Goal: Complete application form: Complete application form

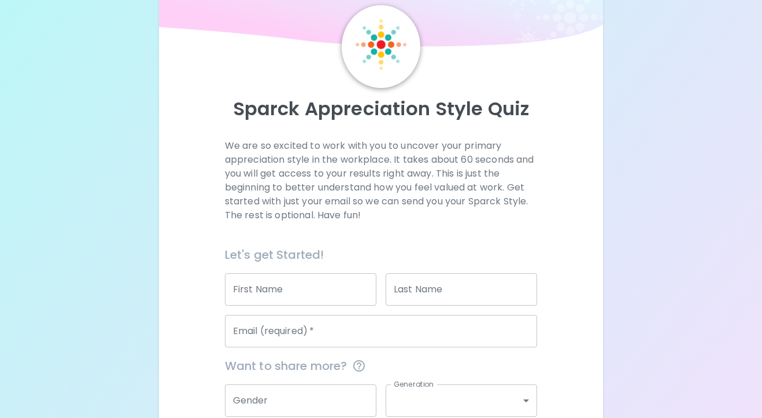
scroll to position [67, 0]
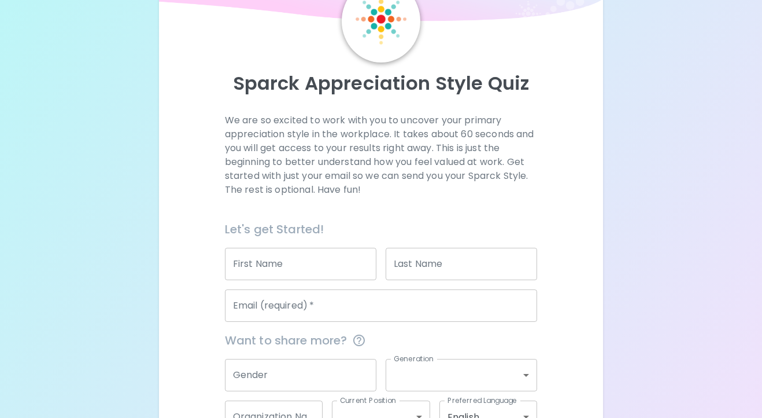
click at [307, 262] on input "First Name" at bounding box center [301, 264] width 152 height 32
type input "Max"
click at [487, 271] on input "Last Name" at bounding box center [462, 264] width 152 height 32
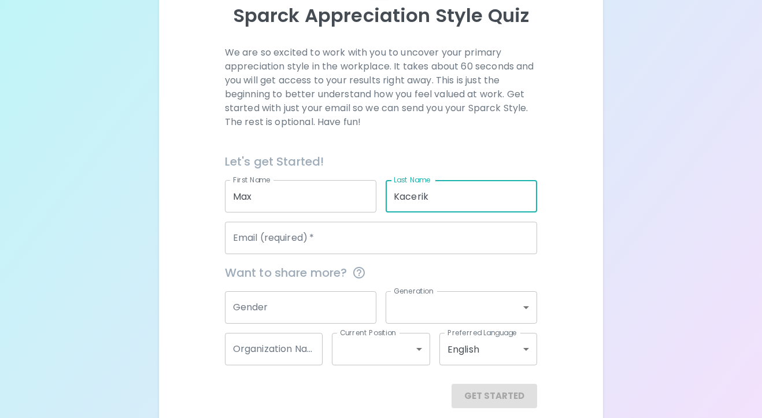
scroll to position [148, 0]
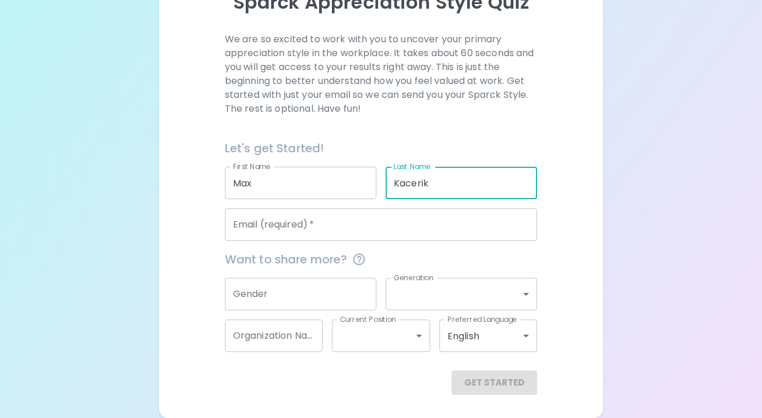
type input "Kacerik"
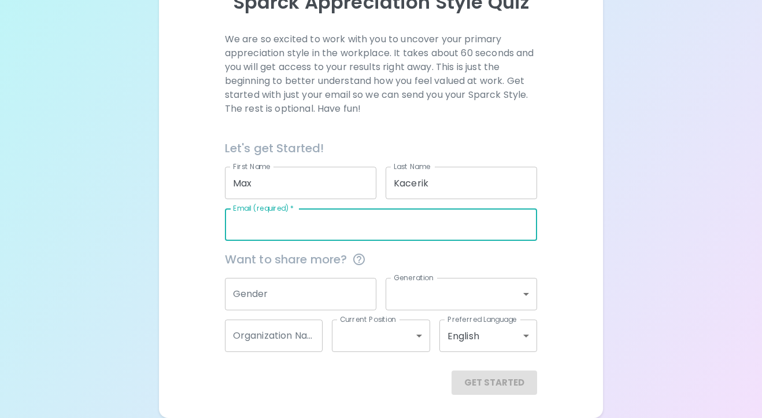
click at [438, 223] on input "Email (required)   *" at bounding box center [381, 224] width 313 height 32
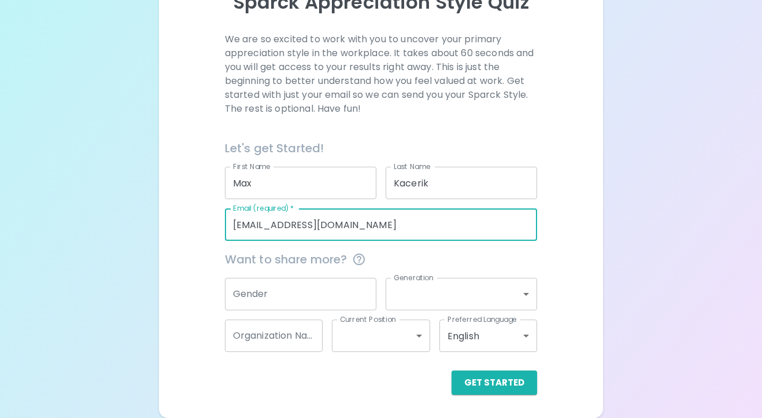
type input "[EMAIL_ADDRESS][DOMAIN_NAME]"
click at [300, 294] on input "Gender" at bounding box center [301, 294] width 152 height 32
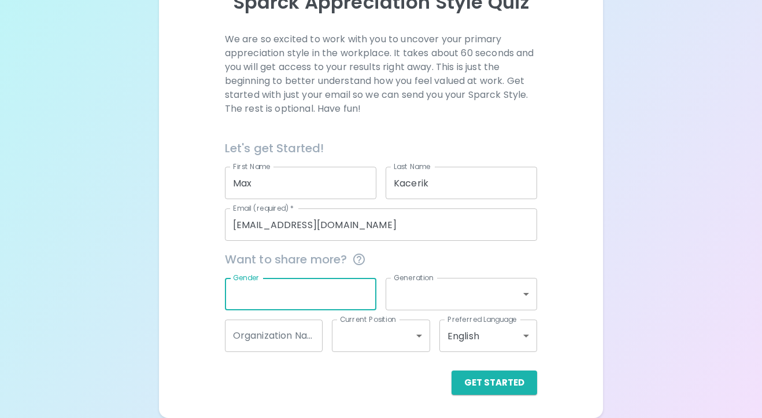
click at [160, 304] on div "Sparck Appreciation Style Quiz We are so excited to work with you to uncover yo…" at bounding box center [381, 147] width 445 height 542
click at [413, 281] on label "Generation" at bounding box center [414, 277] width 40 height 10
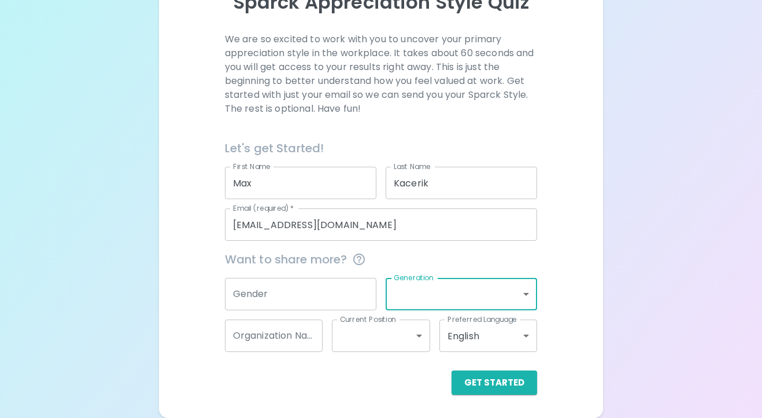
click at [427, 286] on body "Sparck Appreciation Style Quiz We are so excited to work with you to uncover yo…" at bounding box center [381, 134] width 762 height 565
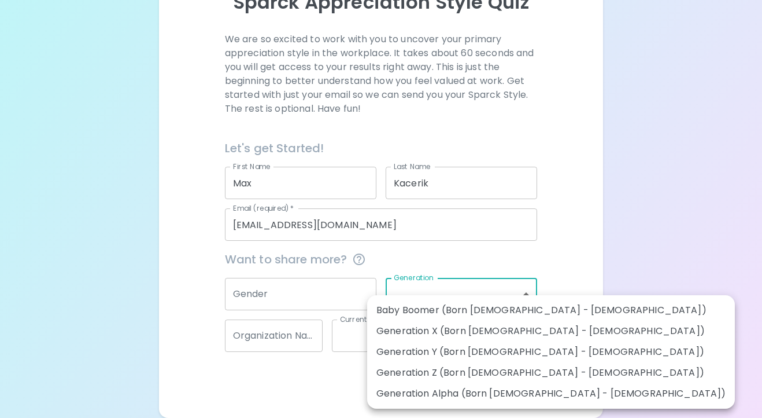
click at [481, 375] on li "Generation Z (Born [DEMOGRAPHIC_DATA] - [DEMOGRAPHIC_DATA])" at bounding box center [551, 372] width 368 height 21
type input "generation_z"
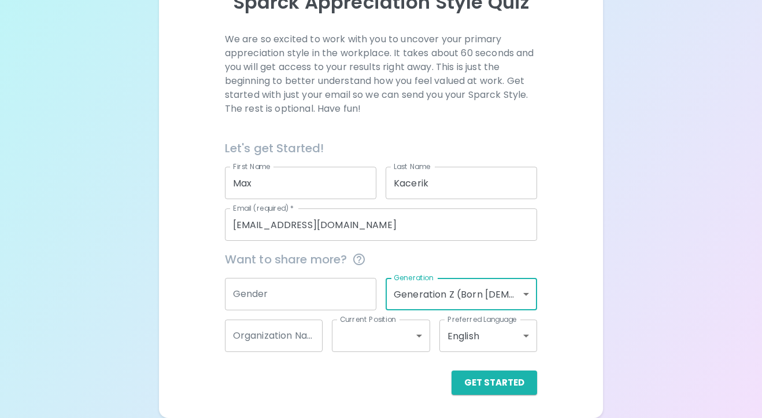
click at [319, 293] on input "Gender" at bounding box center [301, 294] width 152 height 32
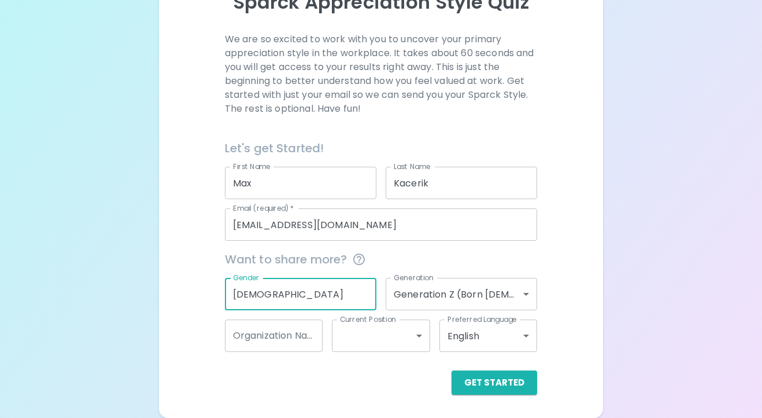
type input "[DEMOGRAPHIC_DATA]"
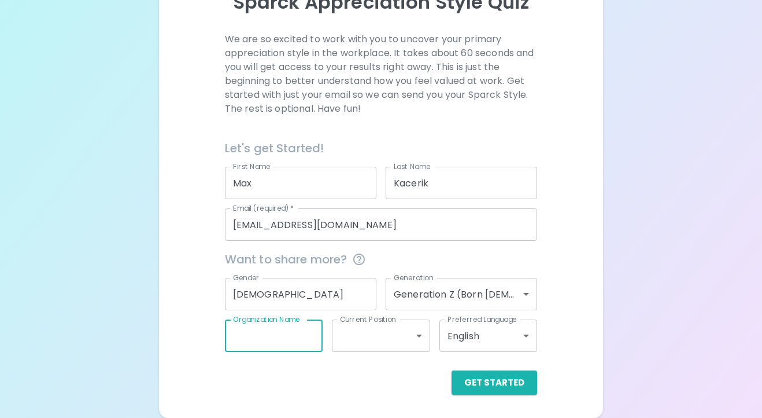
click at [275, 340] on input "Organization Name" at bounding box center [274, 335] width 98 height 32
type input "Retire SMART"
click at [300, 409] on div "Sparck Appreciation Style Quiz We are so excited to work with you to uncover yo…" at bounding box center [381, 147] width 445 height 542
click at [469, 377] on button "Get Started" at bounding box center [495, 382] width 86 height 24
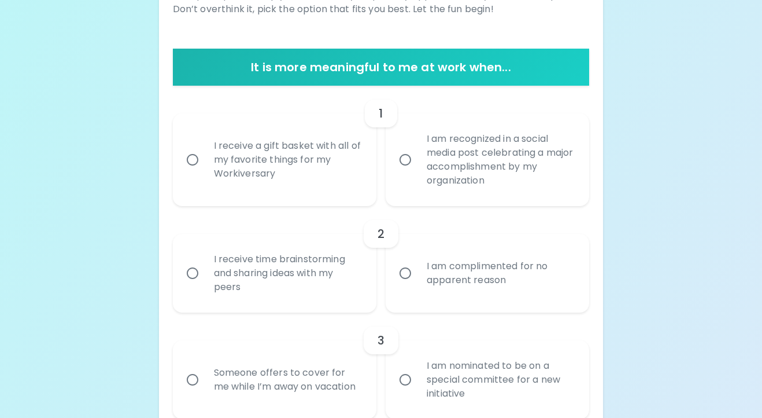
scroll to position [289, 0]
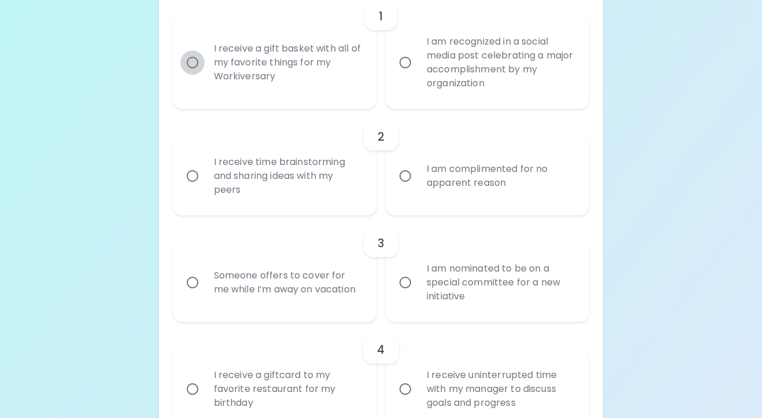
click at [201, 67] on input "I receive a gift basket with all of my favorite things for my Workiversary" at bounding box center [192, 62] width 24 height 24
radio input "true"
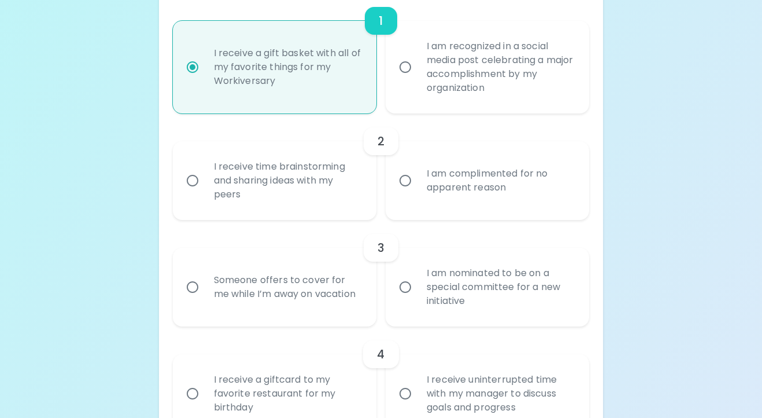
scroll to position [265, 0]
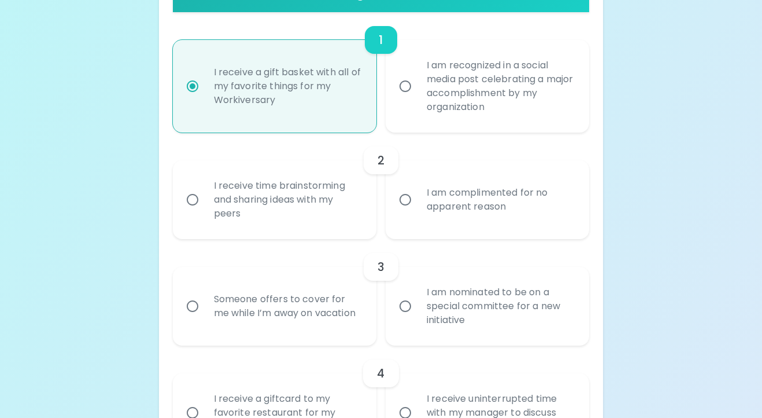
click at [463, 84] on div "I am recognized in a social media post celebrating a major accomplishment by my…" at bounding box center [500, 86] width 165 height 83
click at [418, 84] on input "I am recognized in a social media post celebrating a major accomplishment by my…" at bounding box center [405, 86] width 24 height 24
radio input "true"
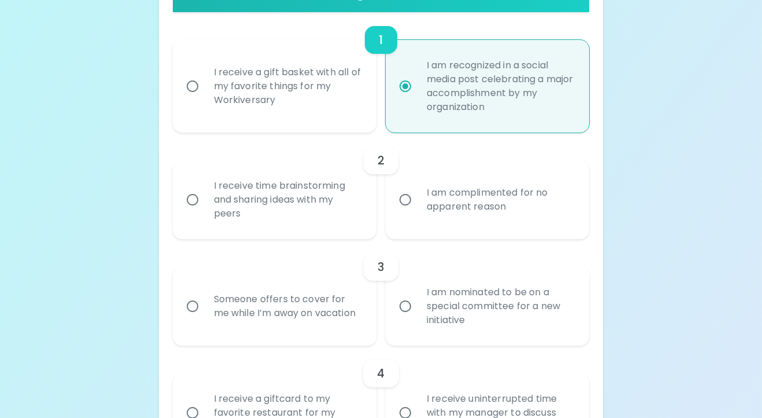
click at [316, 209] on div "I receive time brainstorming and sharing ideas with my peers" at bounding box center [287, 199] width 165 height 69
click at [205, 209] on input "I receive time brainstorming and sharing ideas with my peers" at bounding box center [192, 199] width 24 height 24
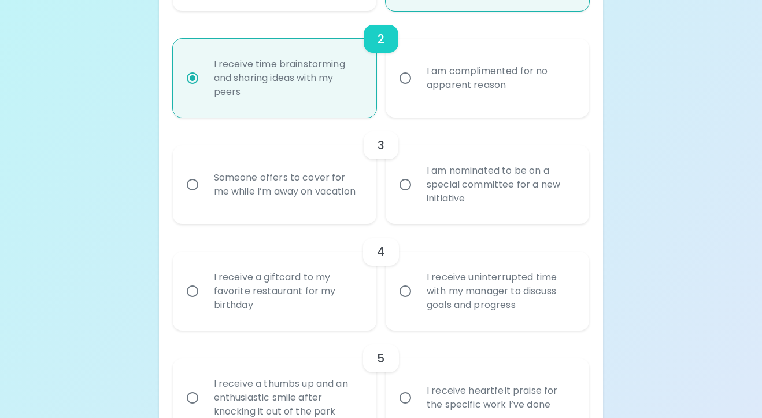
scroll to position [387, 0]
radio input "true"
click at [402, 186] on input "I am nominated to be on a special committee for a new initiative" at bounding box center [405, 184] width 24 height 24
radio input "false"
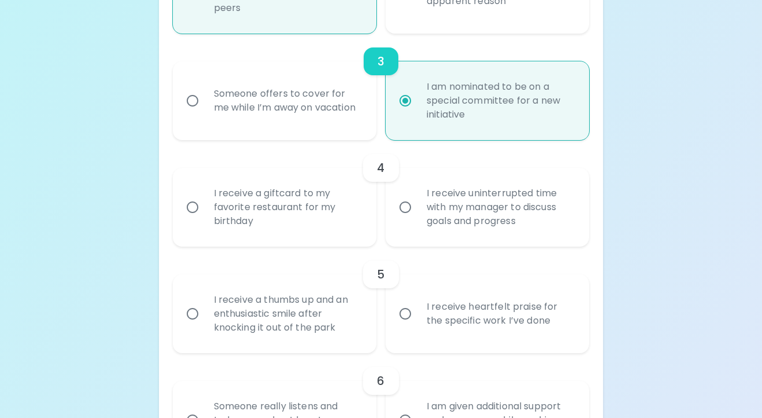
scroll to position [480, 0]
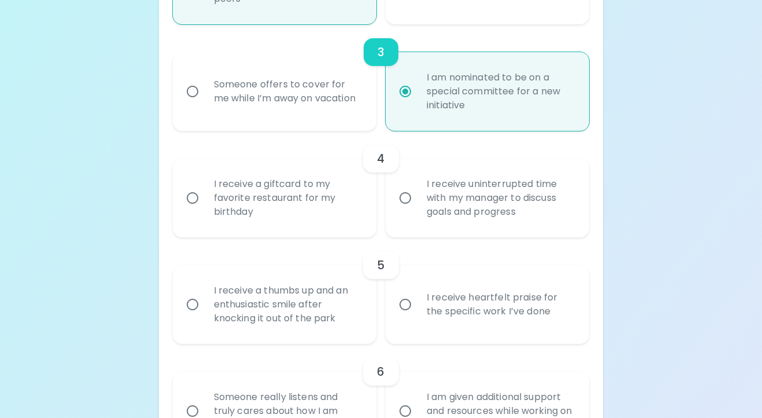
radio input "true"
click at [408, 193] on input "I receive uninterrupted time with my manager to discuss goals and progress" at bounding box center [405, 198] width 24 height 24
radio input "false"
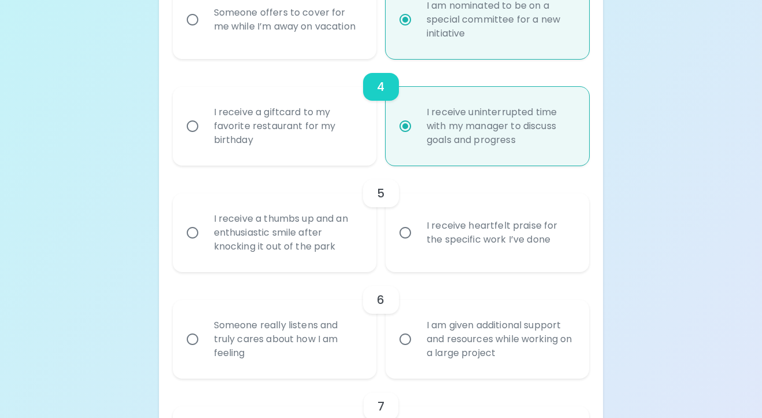
scroll to position [572, 0]
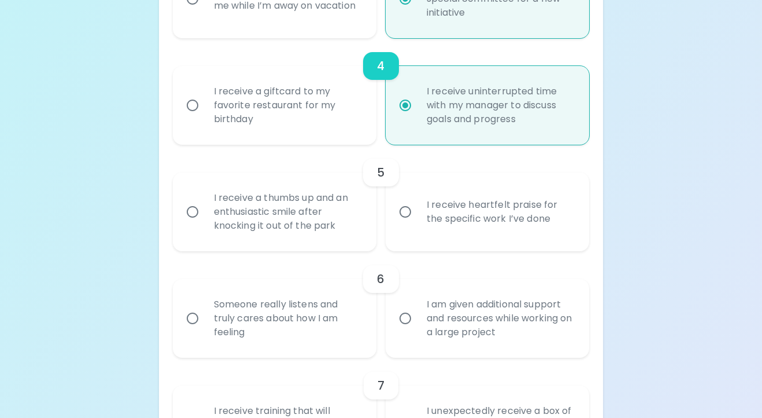
radio input "true"
click at [347, 202] on div "I receive a thumbs up and an enthusiastic smile after knocking it out of the pa…" at bounding box center [287, 211] width 165 height 69
click at [205, 202] on input "I receive a thumbs up and an enthusiastic smile after knocking it out of the pa…" at bounding box center [192, 212] width 24 height 24
radio input "false"
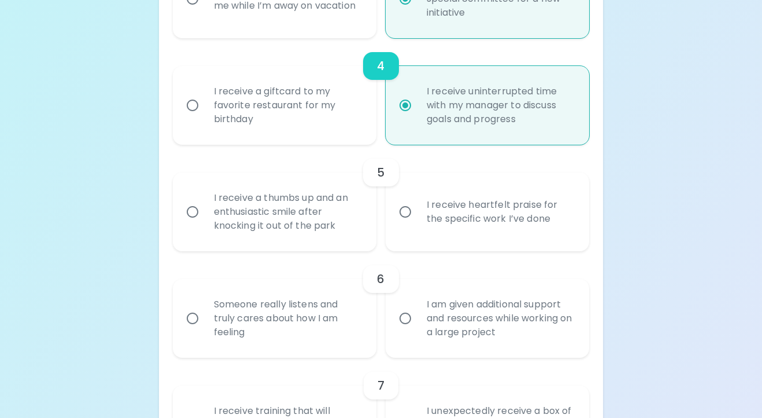
radio input "false"
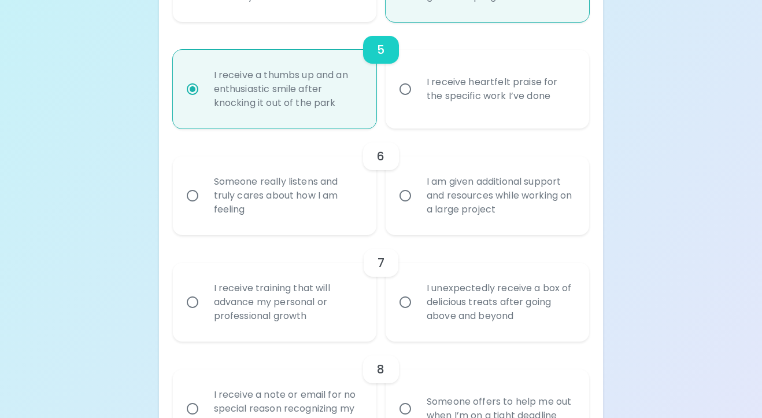
scroll to position [725, 0]
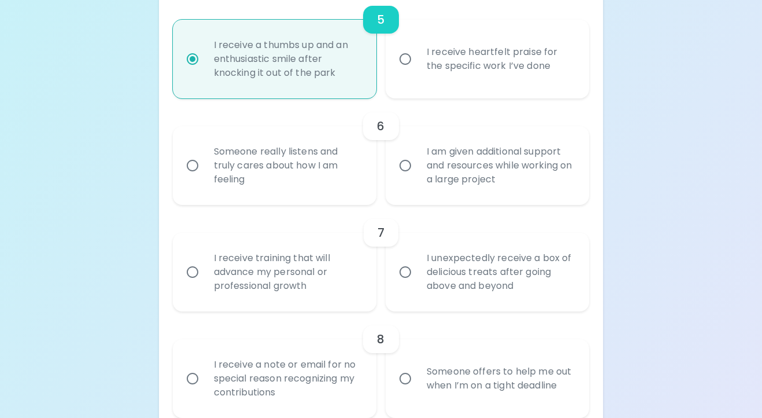
radio input "true"
click at [343, 185] on div "Someone really listens and truly cares about how I am feeling" at bounding box center [287, 165] width 165 height 69
click at [205, 178] on input "Someone really listens and truly cares about how I am feeling" at bounding box center [192, 165] width 24 height 24
radio input "false"
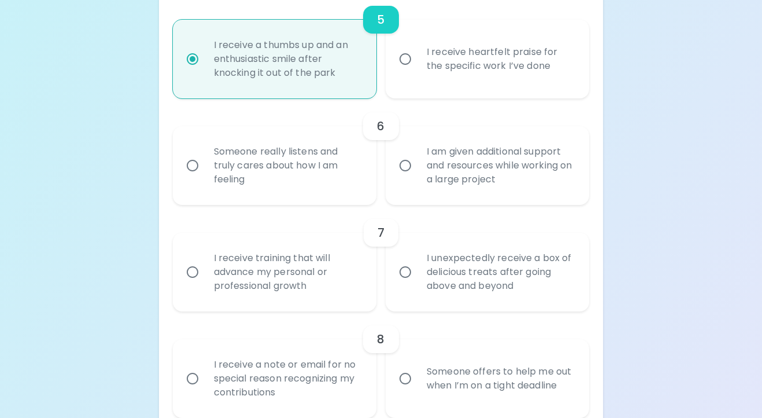
radio input "false"
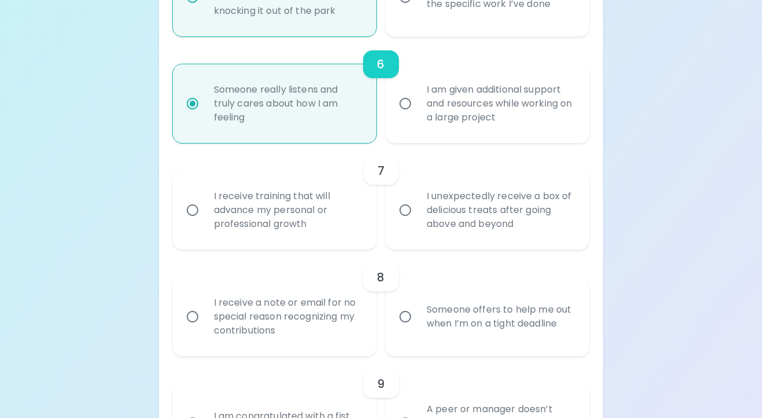
scroll to position [788, 0]
radio input "true"
click at [341, 201] on div "I receive training that will advance my personal or professional growth" at bounding box center [287, 208] width 165 height 69
click at [205, 201] on input "I receive training that will advance my personal or professional growth" at bounding box center [192, 209] width 24 height 24
radio input "false"
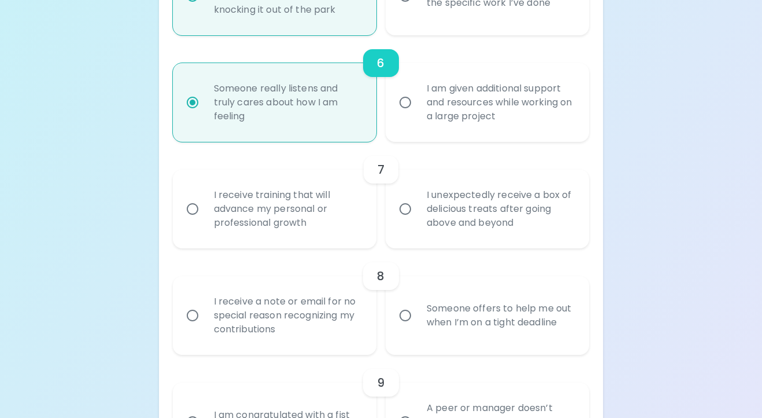
radio input "false"
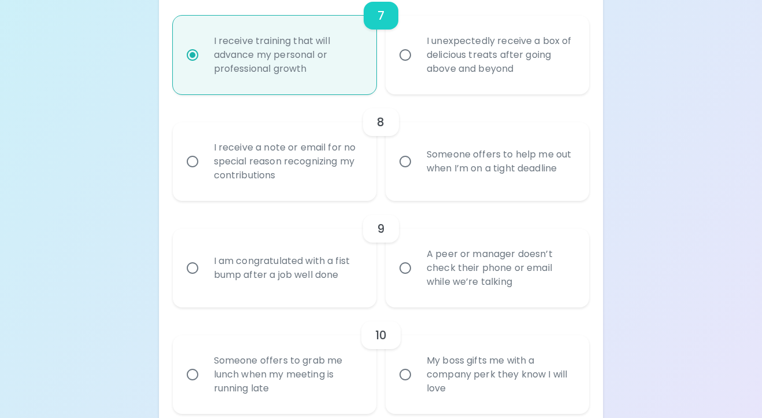
scroll to position [945, 0]
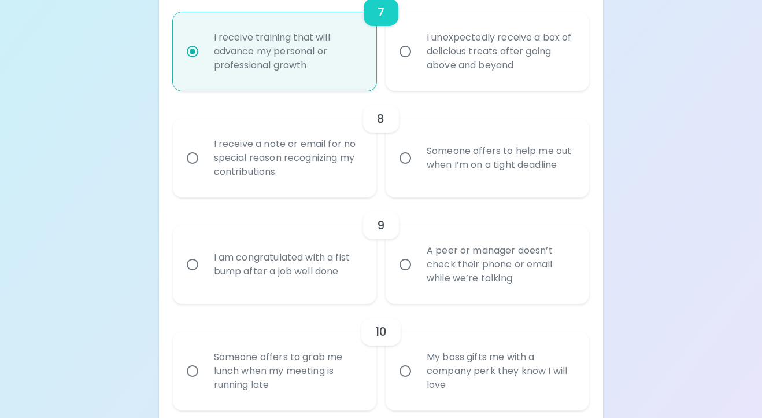
radio input "true"
click at [410, 175] on label "Someone offers to help me out when I’m on a tight deadline" at bounding box center [481, 158] width 204 height 79
click at [410, 170] on input "Someone offers to help me out when I’m on a tight deadline" at bounding box center [405, 158] width 24 height 24
radio input "false"
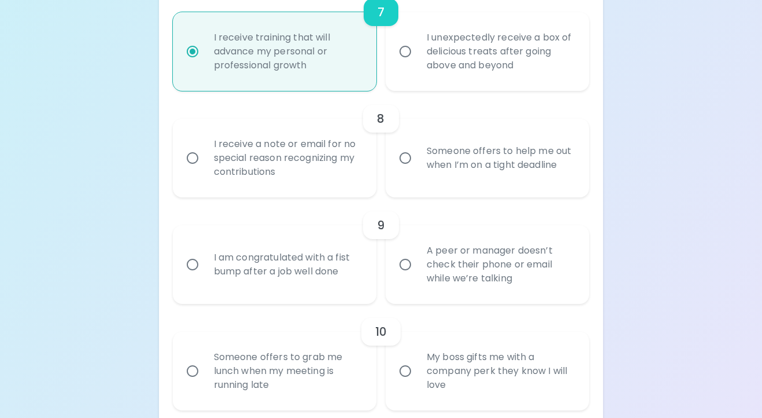
radio input "false"
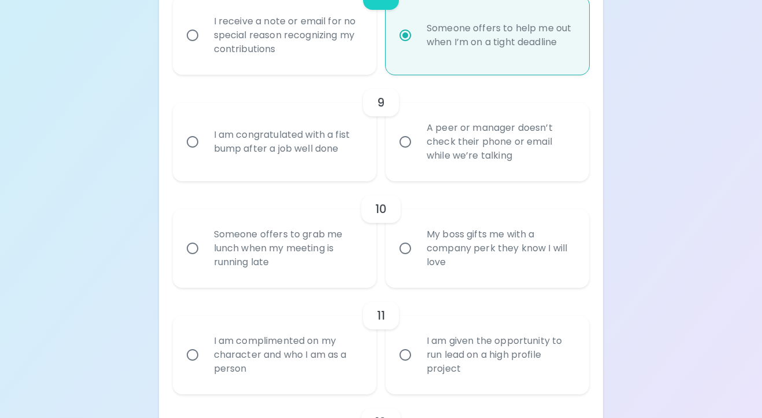
scroll to position [1068, 0]
radio input "true"
click at [349, 149] on div "I am congratulated with a fist bump after a job well done" at bounding box center [287, 141] width 165 height 56
click at [205, 149] on input "I am congratulated with a fist bump after a job well done" at bounding box center [192, 141] width 24 height 24
radio input "false"
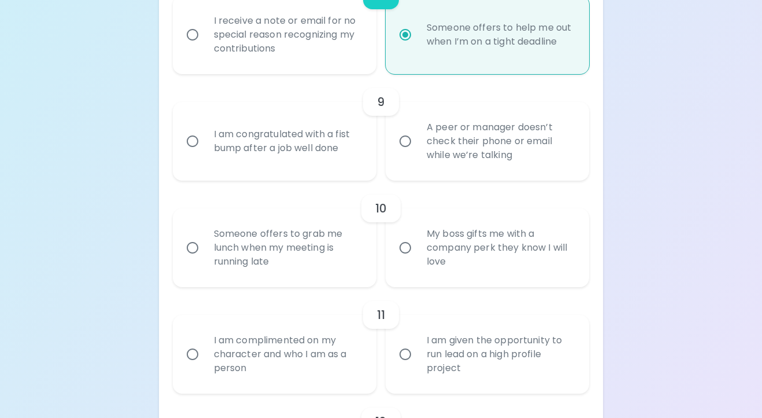
radio input "false"
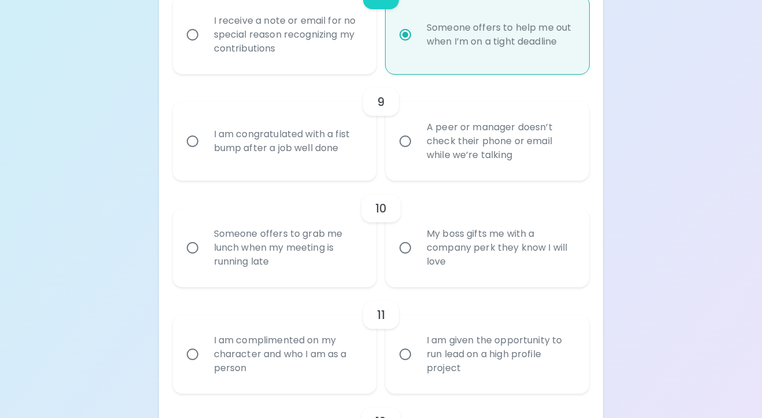
radio input "false"
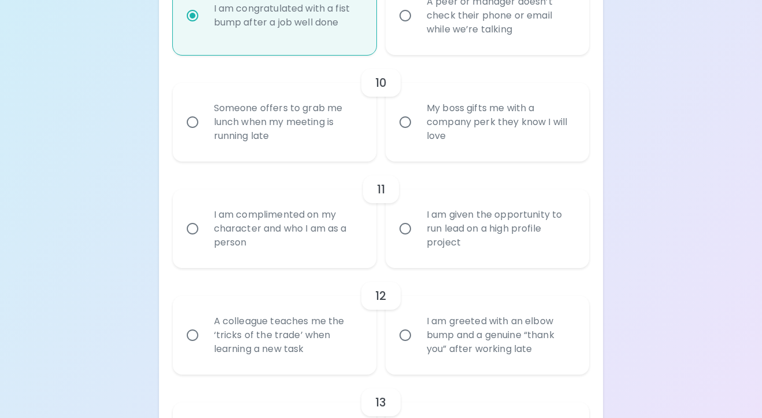
scroll to position [1196, 0]
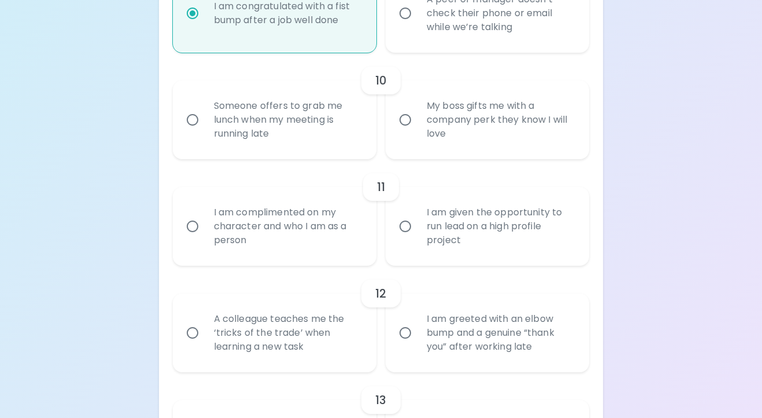
radio input "true"
click at [390, 146] on label "My boss gifts me with a company perk they know I will love" at bounding box center [481, 119] width 204 height 79
click at [393, 132] on input "My boss gifts me with a company perk they know I will love" at bounding box center [405, 120] width 24 height 24
radio input "false"
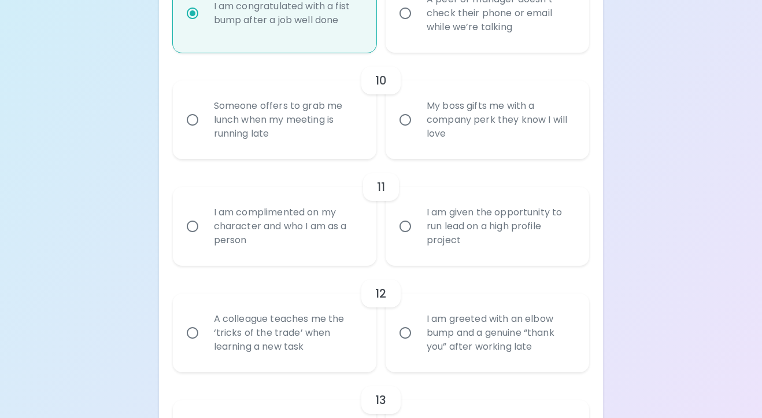
radio input "false"
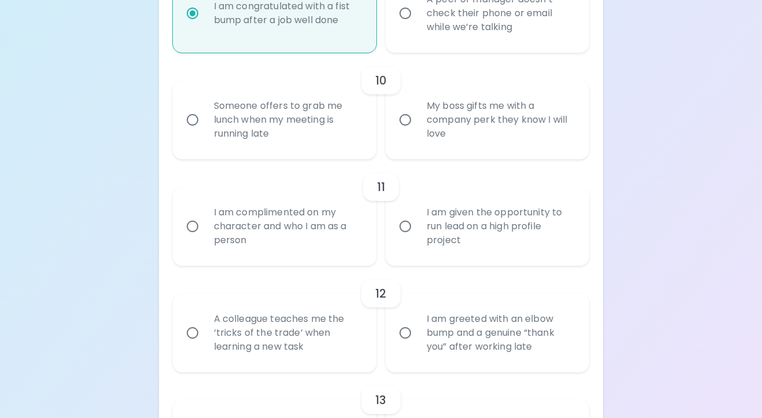
radio input "false"
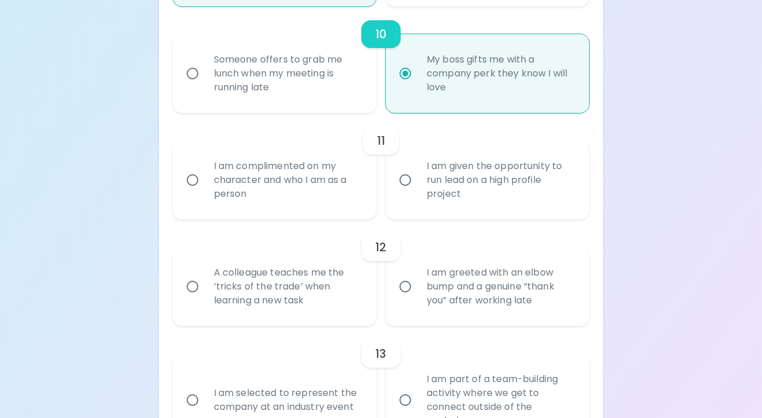
scroll to position [1237, 0]
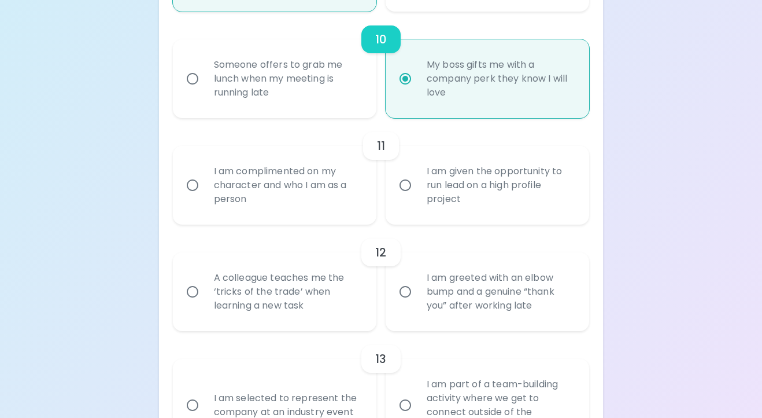
radio input "true"
click at [357, 172] on div "I am complimented on my character and who I am as a person" at bounding box center [287, 184] width 165 height 69
click at [205, 173] on input "I am complimented on my character and who I am as a person" at bounding box center [192, 185] width 24 height 24
radio input "false"
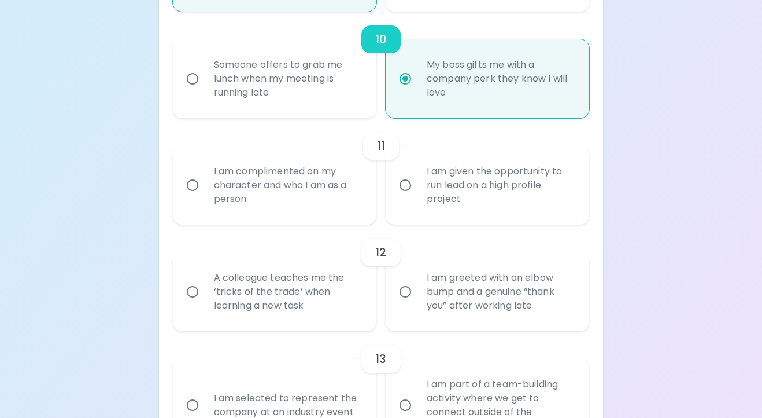
radio input "false"
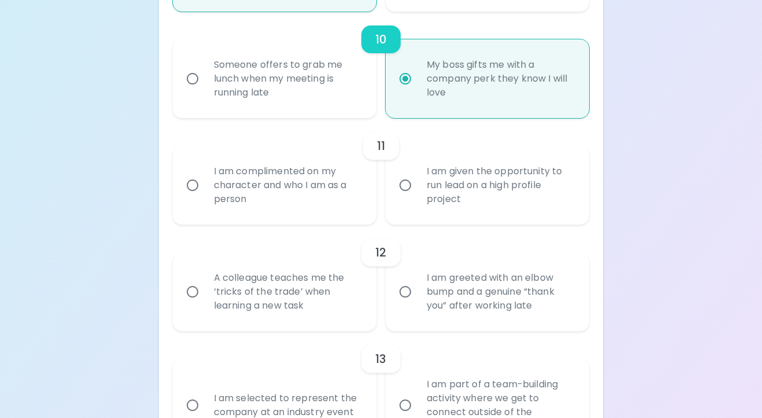
radio input "false"
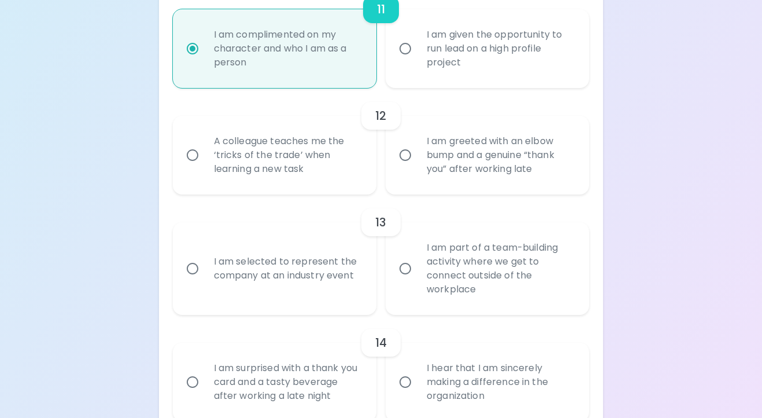
scroll to position [1376, 0]
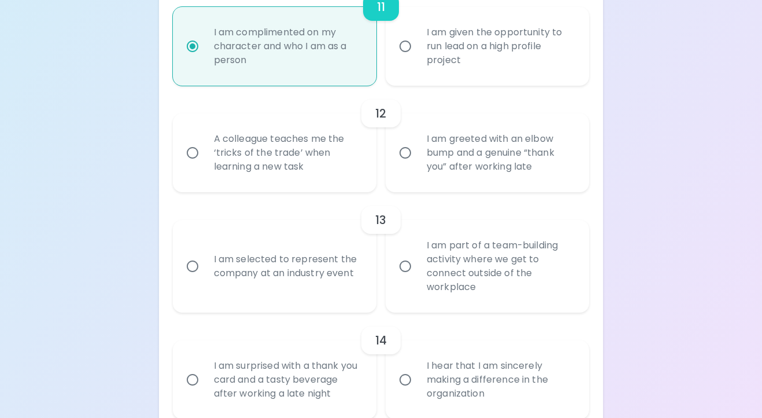
radio input "true"
click at [351, 172] on div "A colleague teaches me the ‘tricks of the trade’ when learning a new task" at bounding box center [287, 152] width 165 height 69
click at [205, 165] on input "A colleague teaches me the ‘tricks of the trade’ when learning a new task" at bounding box center [192, 153] width 24 height 24
radio input "false"
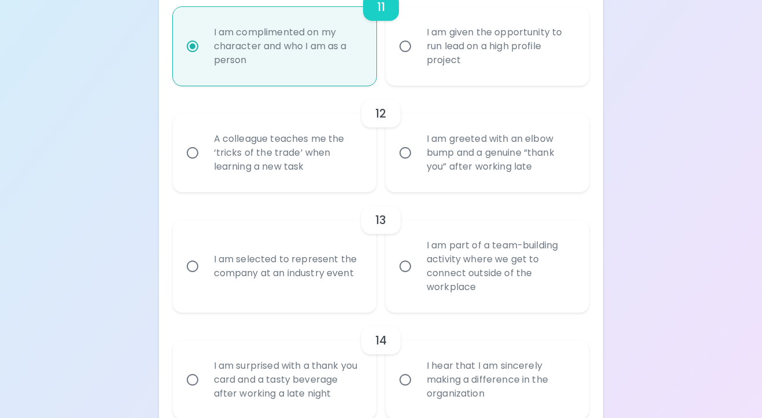
radio input "false"
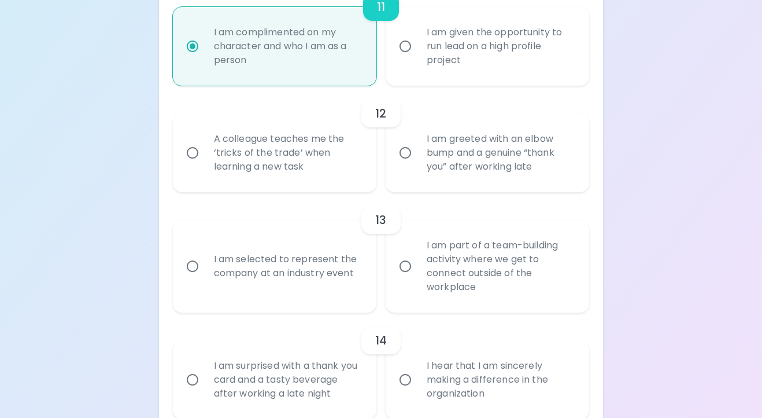
radio input "false"
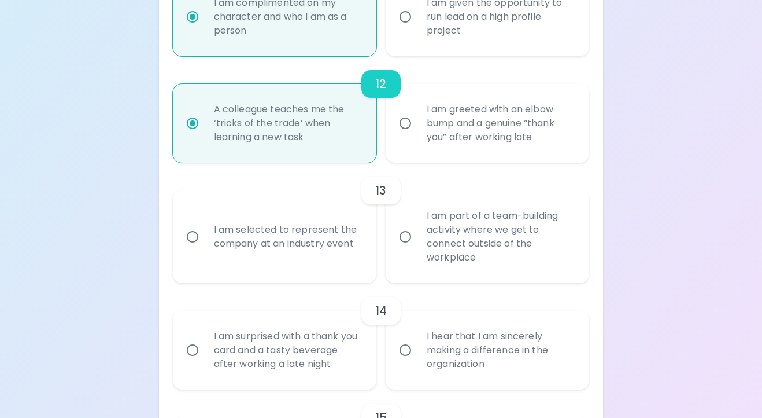
scroll to position [1469, 0]
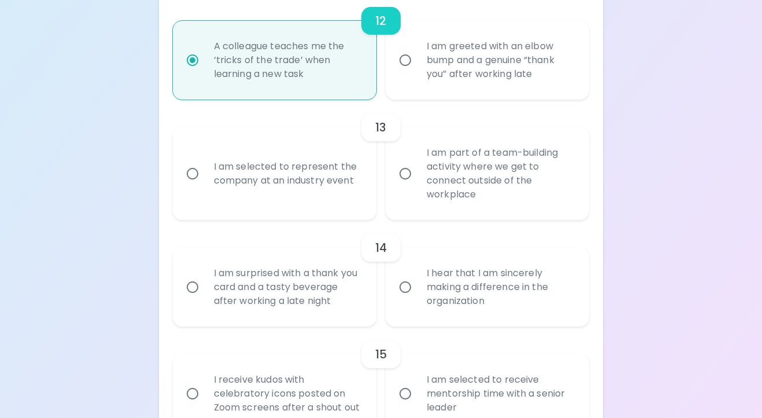
radio input "true"
click at [415, 198] on label "I am part of a team-building activity where we get to connect outside of the wo…" at bounding box center [481, 173] width 204 height 93
click at [415, 186] on input "I am part of a team-building activity where we get to connect outside of the wo…" at bounding box center [405, 173] width 24 height 24
radio input "false"
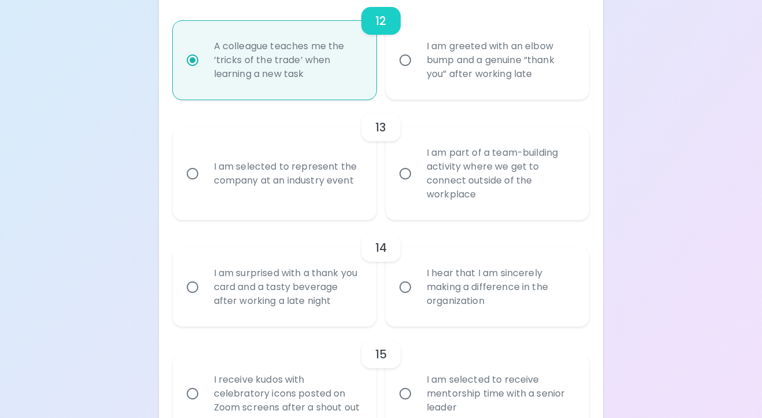
radio input "false"
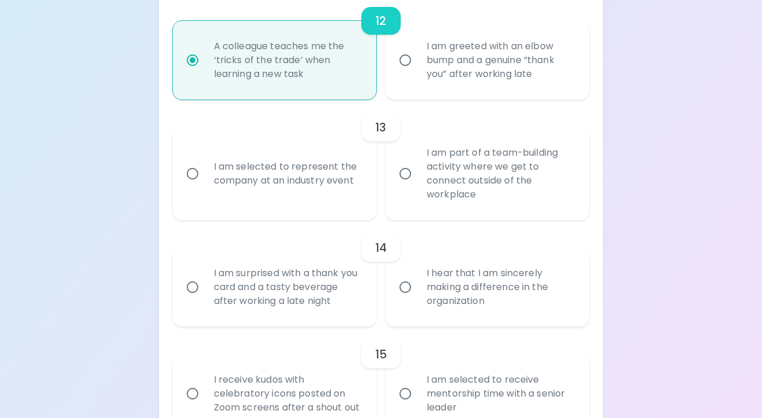
radio input "false"
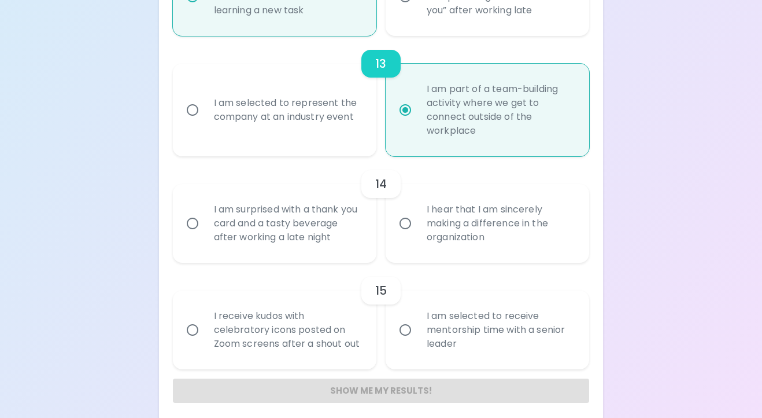
scroll to position [1541, 0]
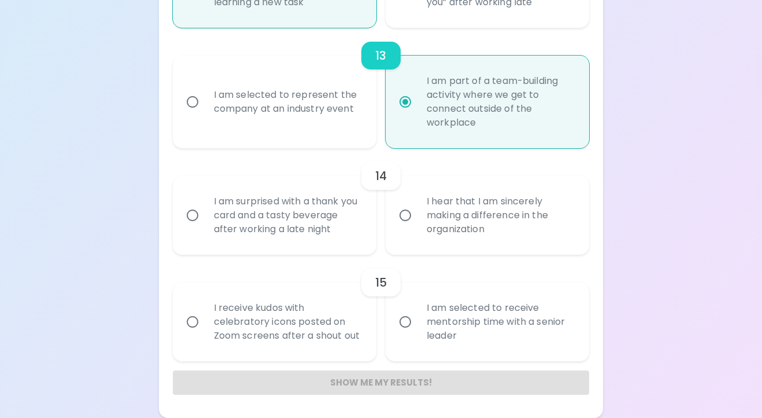
radio input "true"
click at [356, 229] on div "I am surprised with a thank you card and a tasty beverage after working a late …" at bounding box center [287, 214] width 165 height 69
click at [205, 227] on input "I am surprised with a thank you card and a tasty beverage after working a late …" at bounding box center [192, 215] width 24 height 24
radio input "false"
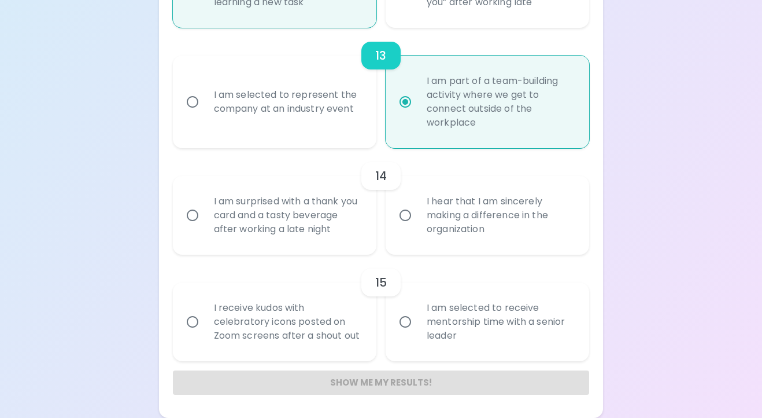
radio input "false"
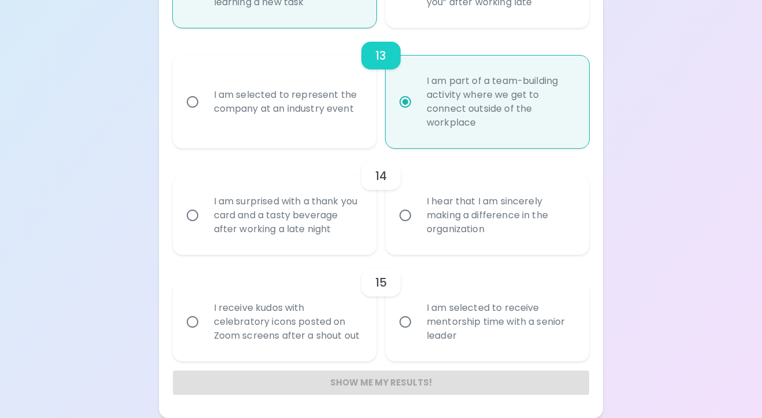
radio input "false"
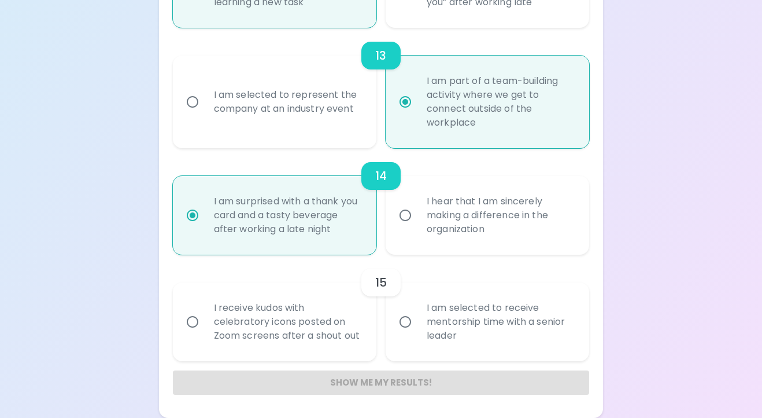
radio input "true"
click at [400, 318] on input "I am selected to receive mentorship time with a senior leader" at bounding box center [405, 321] width 24 height 24
radio input "false"
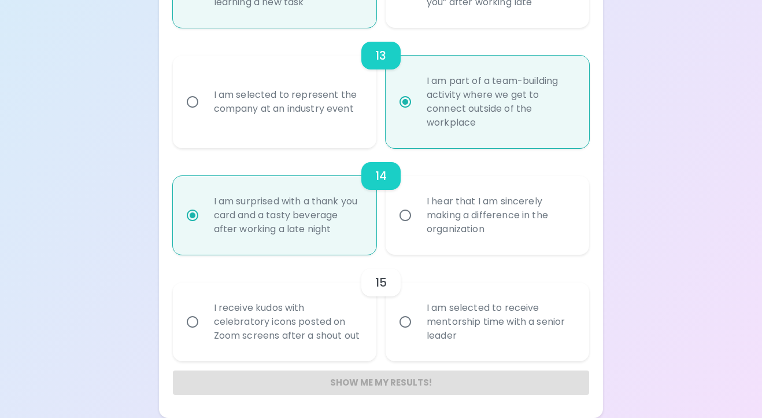
radio input "false"
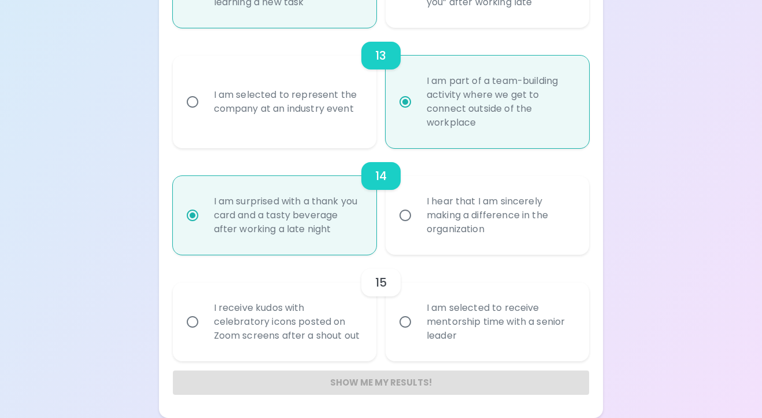
radio input "false"
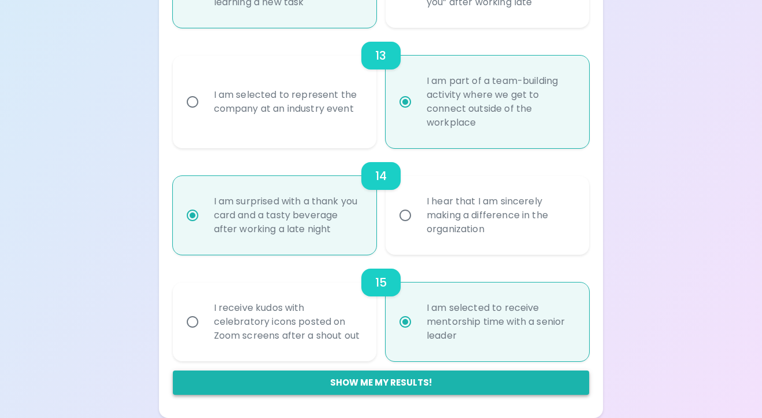
radio input "true"
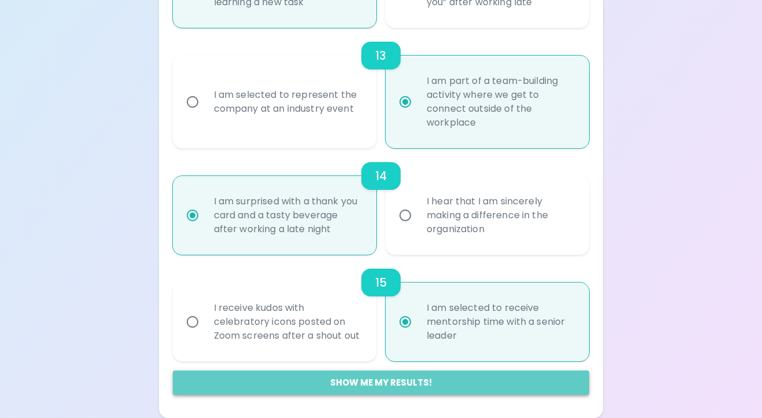
click at [381, 375] on button "Show me my results!" at bounding box center [381, 382] width 417 height 24
radio input "false"
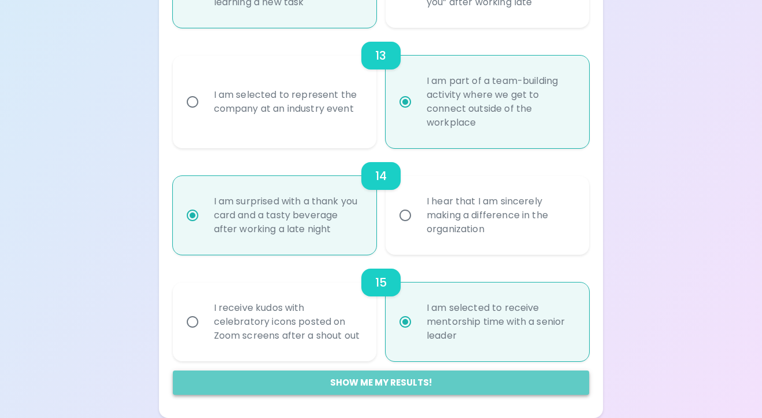
radio input "false"
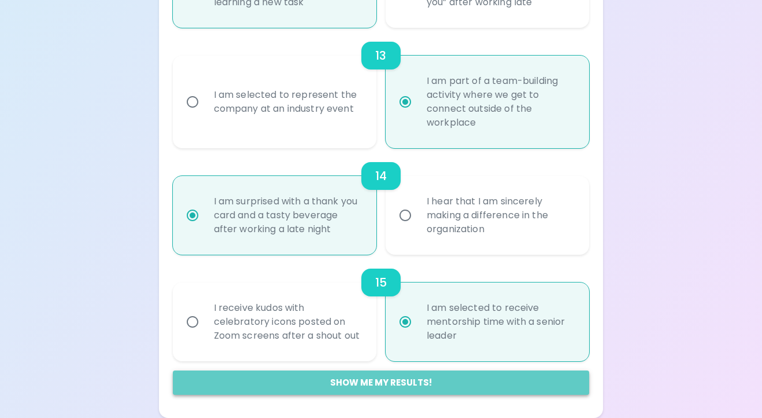
radio input "false"
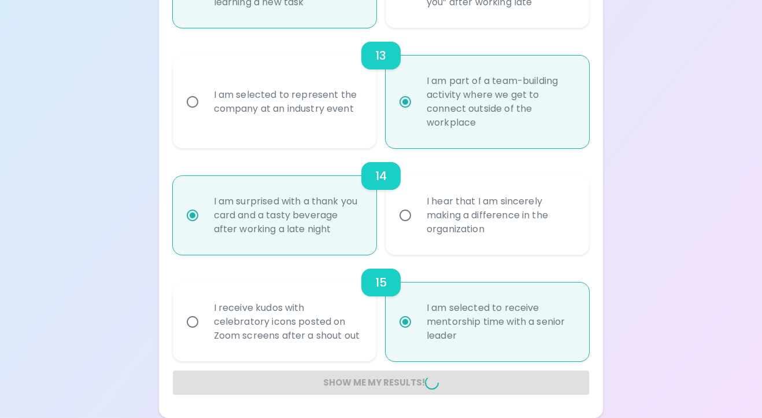
radio input "false"
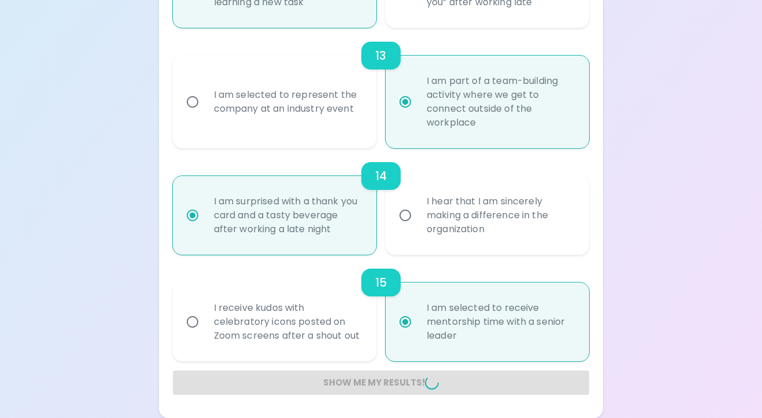
radio input "false"
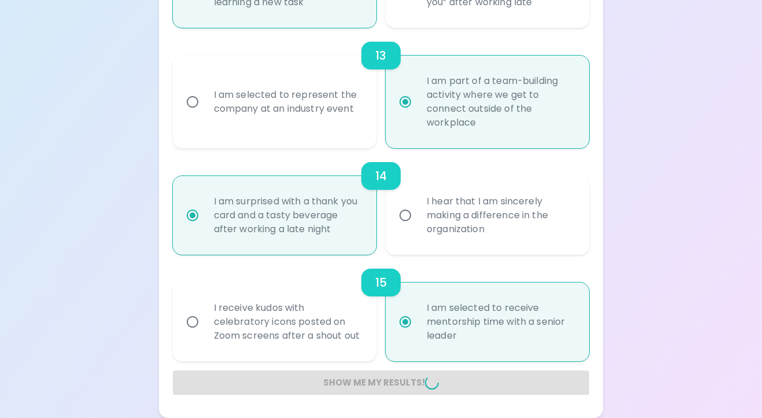
radio input "false"
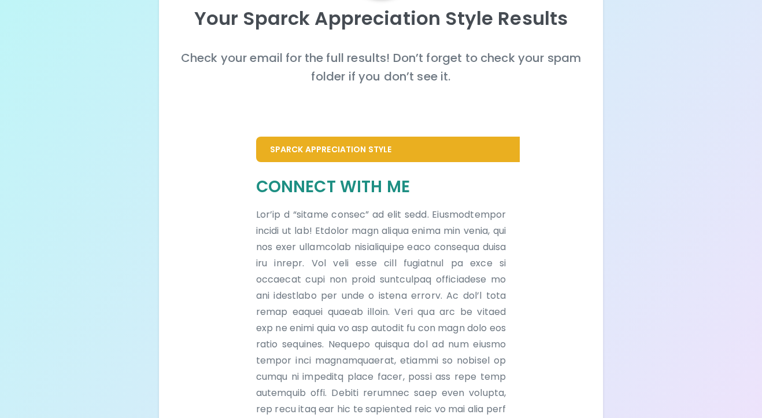
scroll to position [0, 0]
